Goal: Answer question/provide support

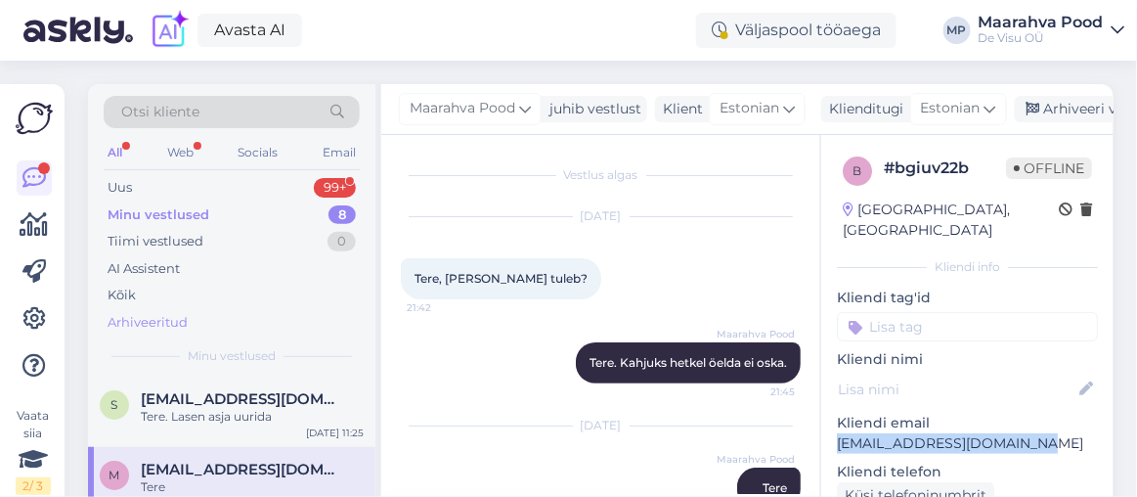
scroll to position [35, 0]
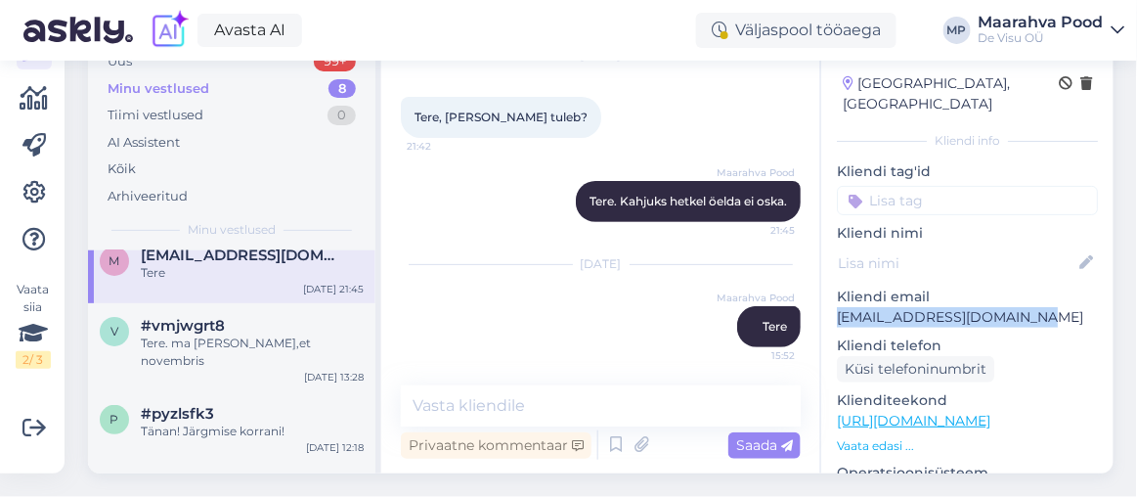
click at [153, 79] on div "Minu vestlused" at bounding box center [159, 89] width 102 height 20
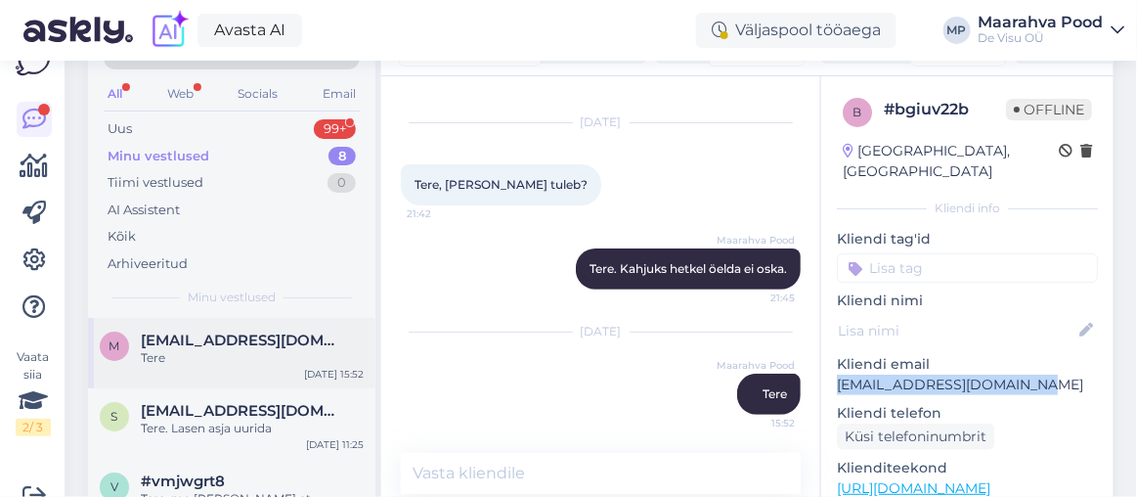
scroll to position [0, 0]
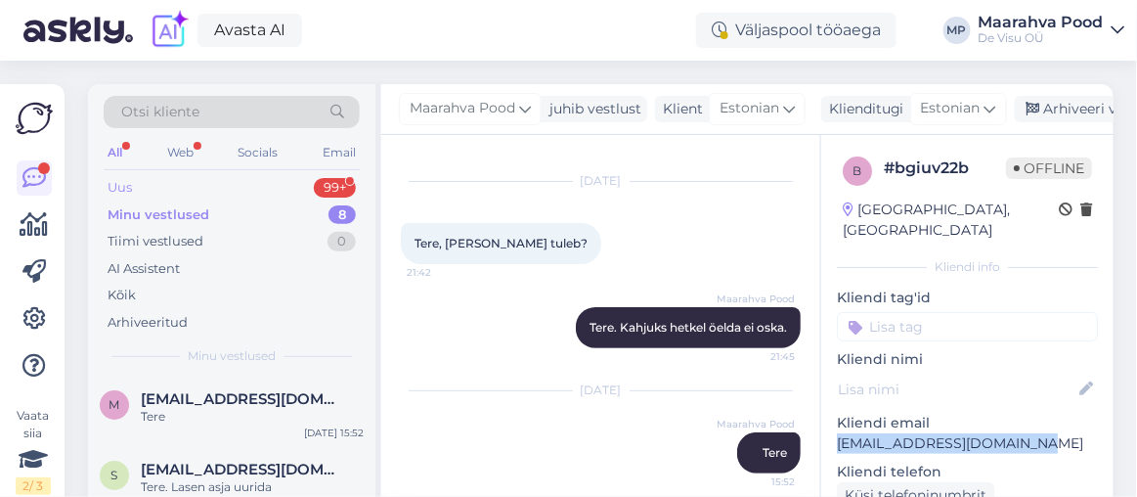
click at [183, 192] on div "Uus 99+" at bounding box center [232, 187] width 256 height 27
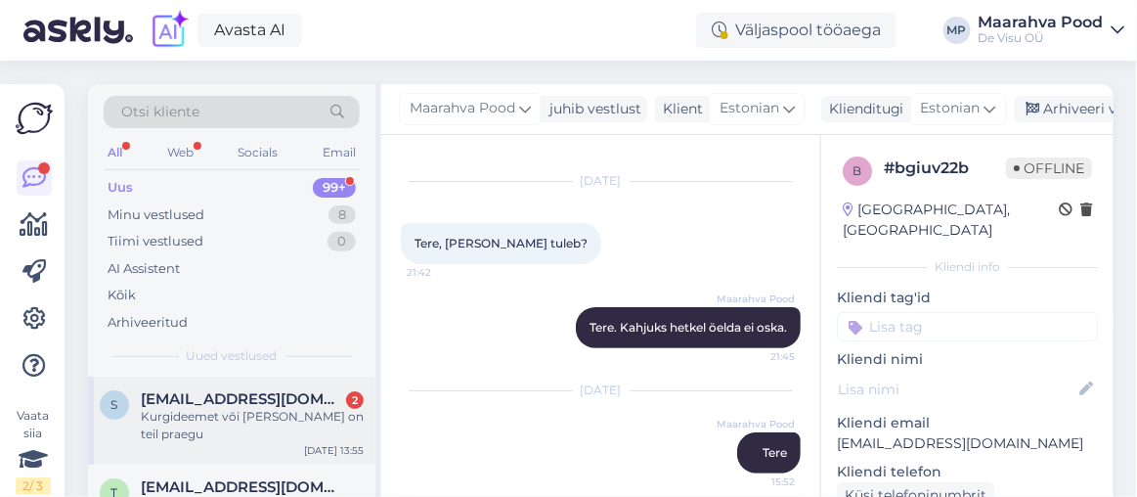
click at [237, 408] on div "Kurgideemet või [PERSON_NAME] on teil praegu" at bounding box center [252, 425] width 223 height 35
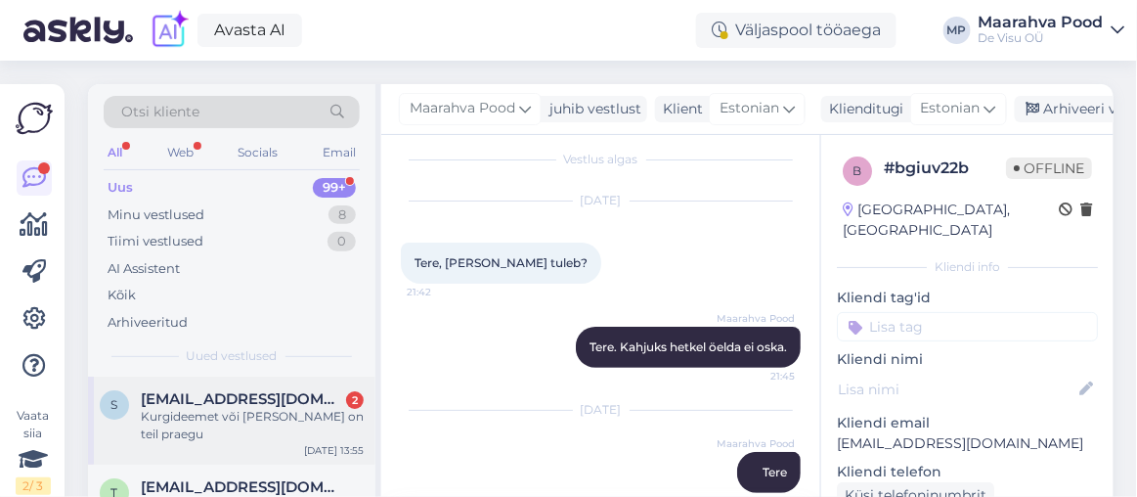
scroll to position [139, 0]
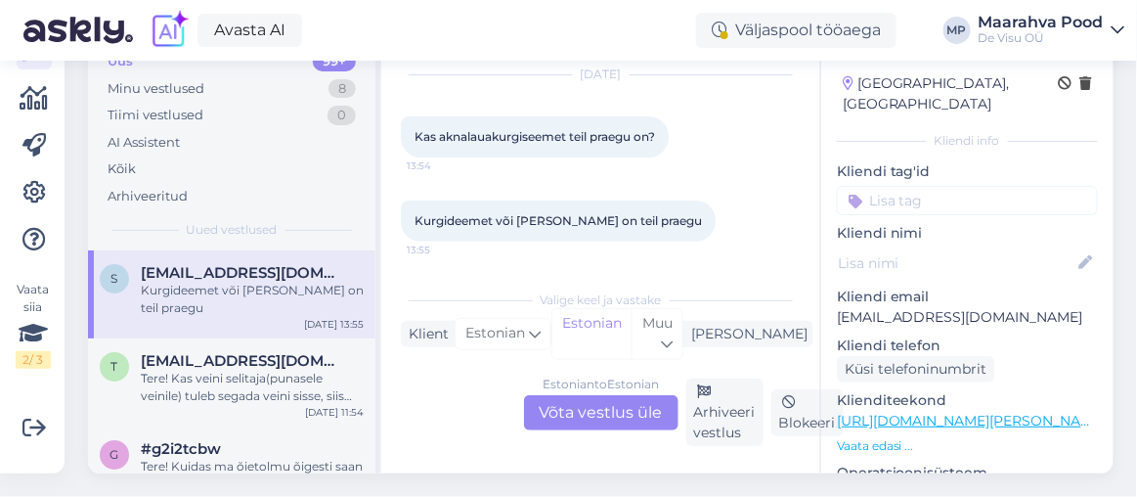
click at [593, 398] on div "Estonian to Estonian Võta vestlus üle" at bounding box center [601, 412] width 154 height 35
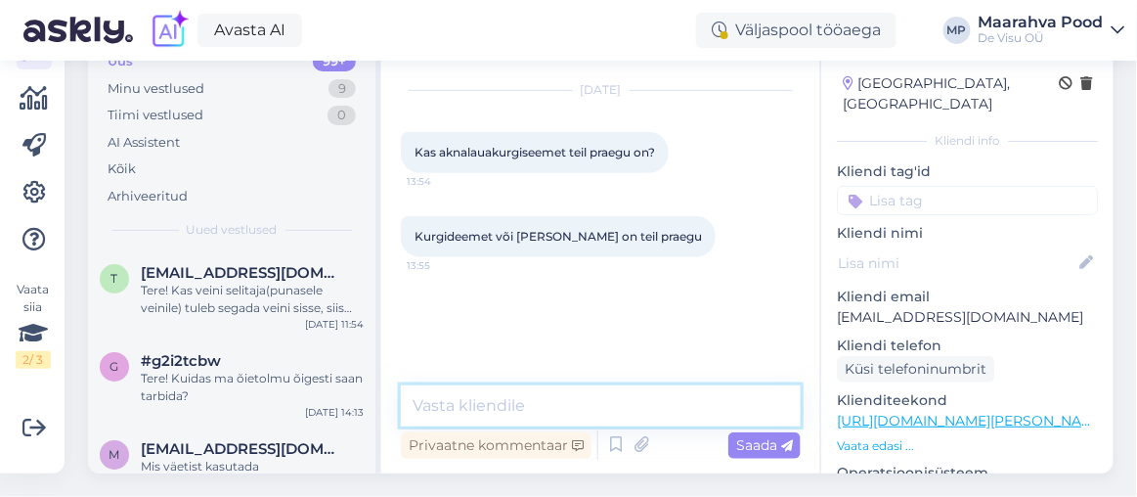
click at [517, 394] on textarea at bounding box center [601, 405] width 400 height 41
click at [506, 387] on textarea at bounding box center [601, 405] width 400 height 41
paste textarea "[URL][DOMAIN_NAME]"
type textarea "[URL][DOMAIN_NAME]"
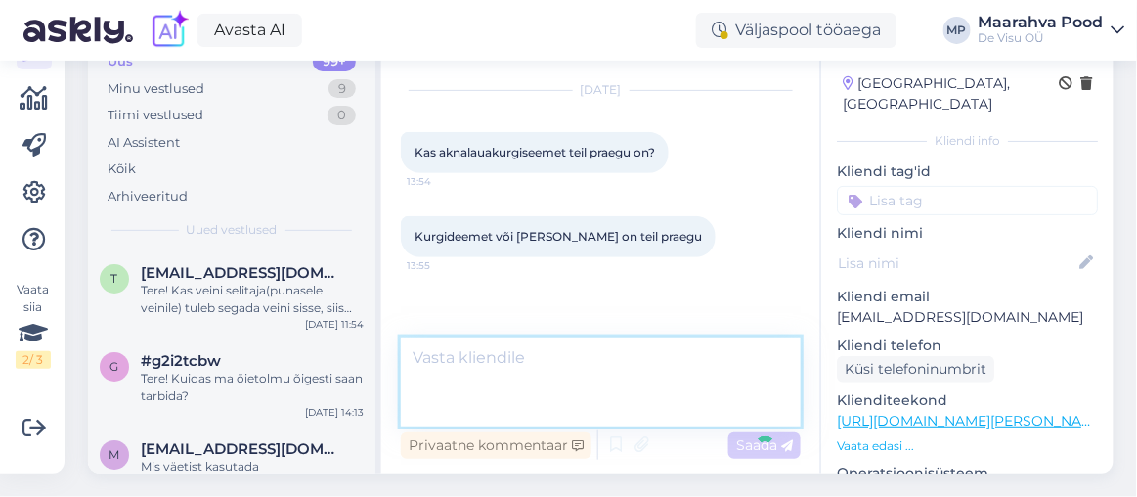
scroll to position [12, 0]
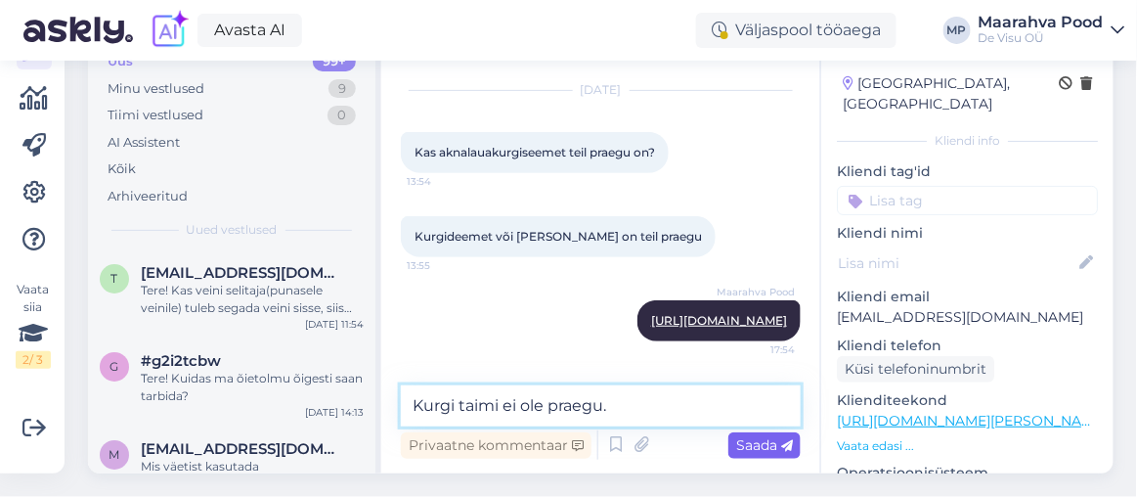
type textarea "Kurgi taimi ei ole praegu."
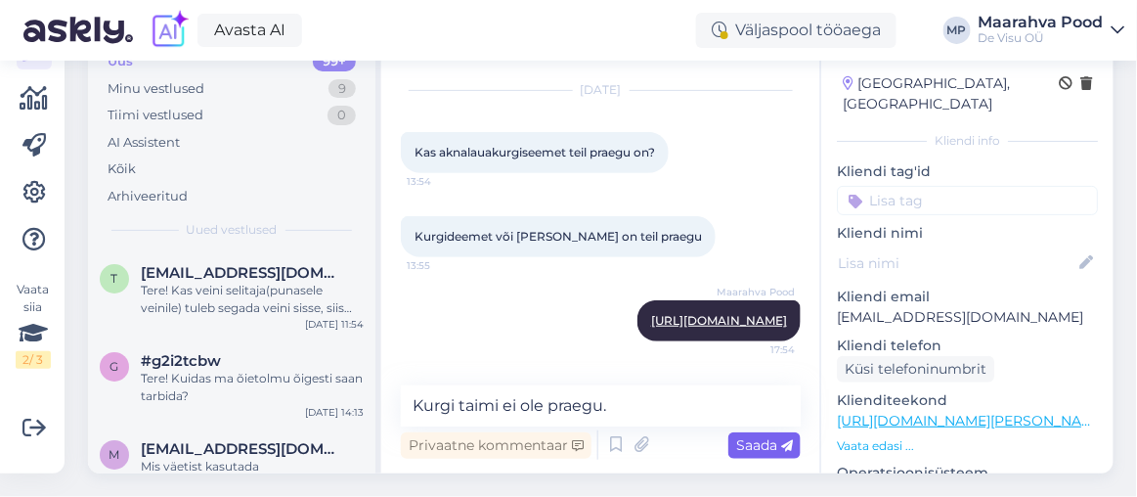
click at [762, 436] on span "Saada" at bounding box center [764, 445] width 57 height 18
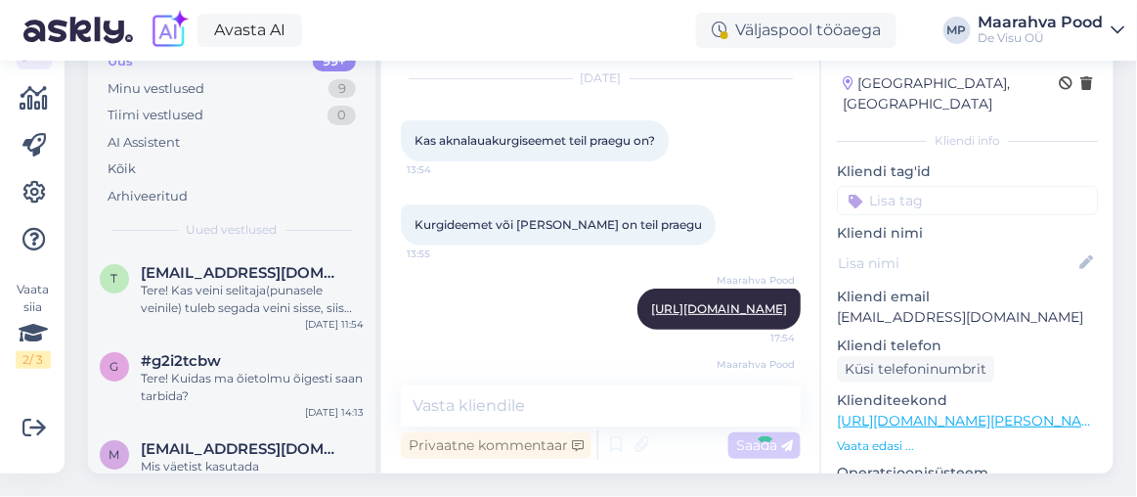
scroll to position [96, 0]
